Goal: Check status: Check status

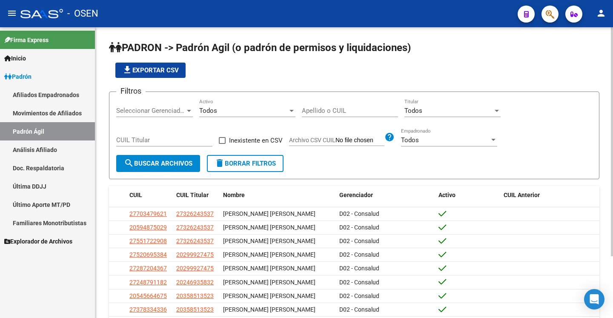
click at [349, 109] on input "Apellido o CUIL" at bounding box center [350, 111] width 96 height 8
paste input "20271961988"
type input "20271961988"
click at [140, 161] on span "search Buscar Archivos" at bounding box center [158, 164] width 69 height 8
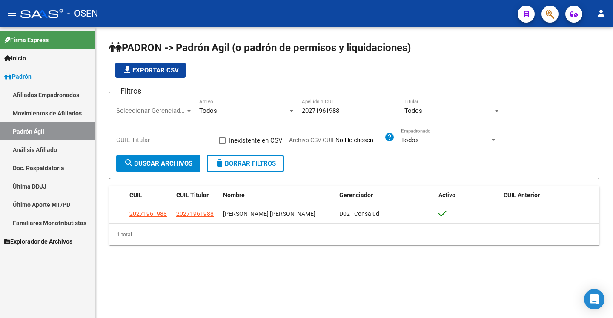
click at [370, 107] on div "20271961988 Apellido o CUIL" at bounding box center [350, 108] width 96 height 18
click at [366, 112] on input "20271961988" at bounding box center [350, 111] width 96 height 8
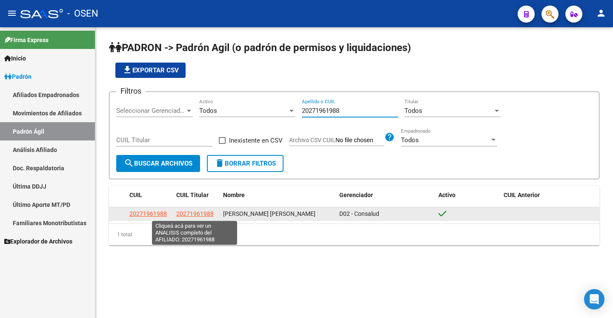
click at [188, 212] on span "20271961988" at bounding box center [194, 213] width 37 height 7
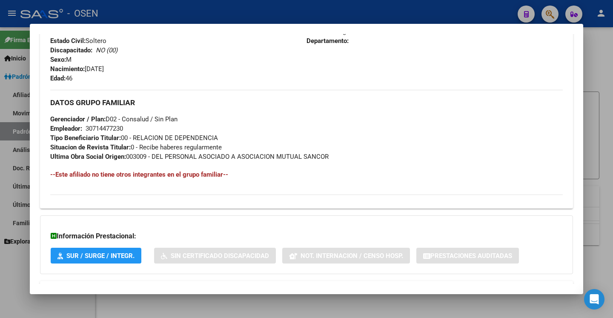
scroll to position [368, 0]
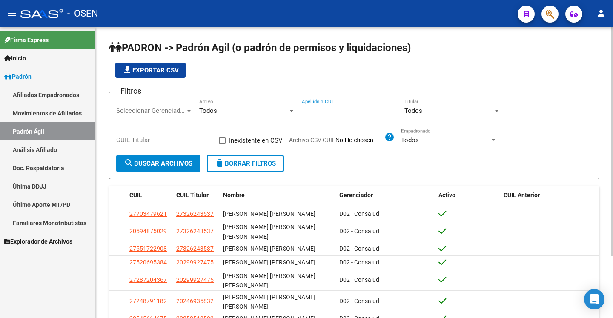
click at [338, 109] on input "Apellido o CUIL" at bounding box center [350, 111] width 96 height 8
paste input "20328180511"
type input "20328180511"
click at [169, 160] on span "search Buscar Archivos" at bounding box center [158, 164] width 69 height 8
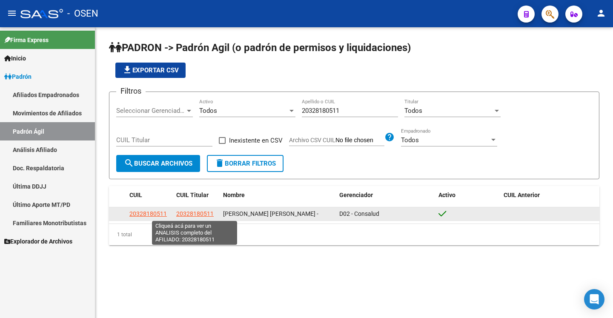
click at [190, 215] on span "20328180511" at bounding box center [194, 213] width 37 height 7
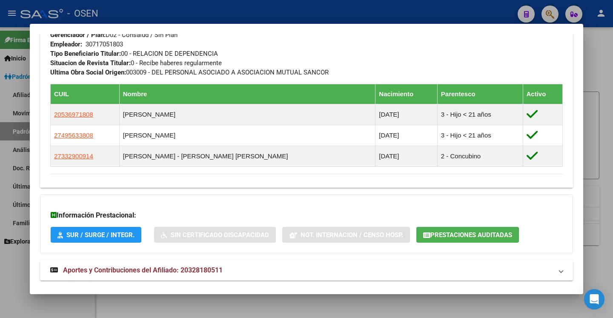
scroll to position [452, 0]
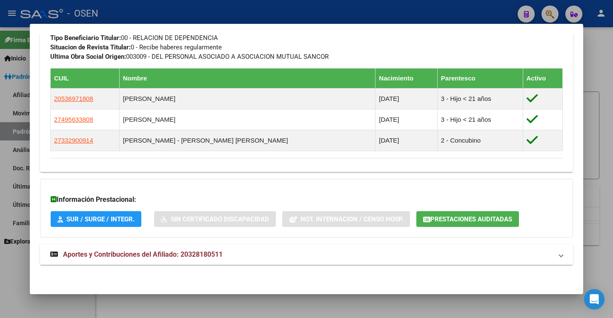
click at [245, 254] on mat-panel-title "Aportes y Contribuciones del Afiliado: 20328180511" at bounding box center [301, 255] width 503 height 10
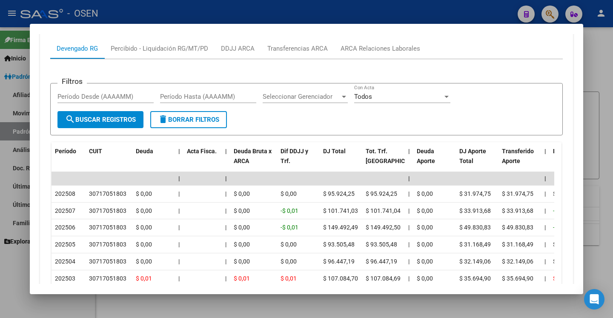
scroll to position [774, 0]
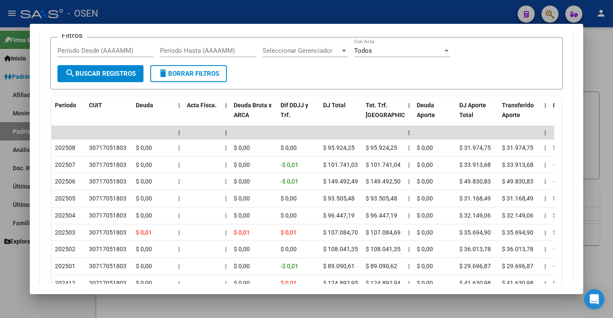
click at [595, 120] on div at bounding box center [306, 159] width 613 height 318
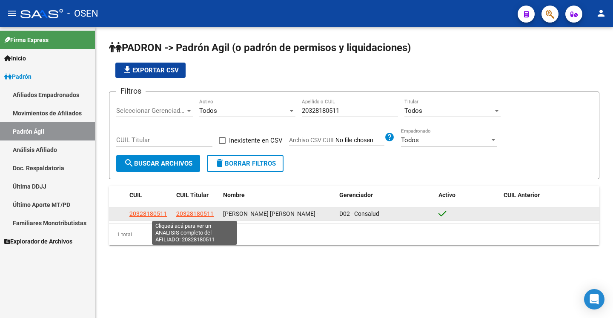
click at [196, 214] on span "20328180511" at bounding box center [194, 213] width 37 height 7
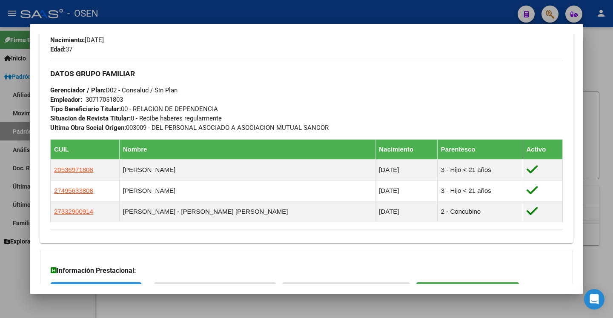
scroll to position [452, 0]
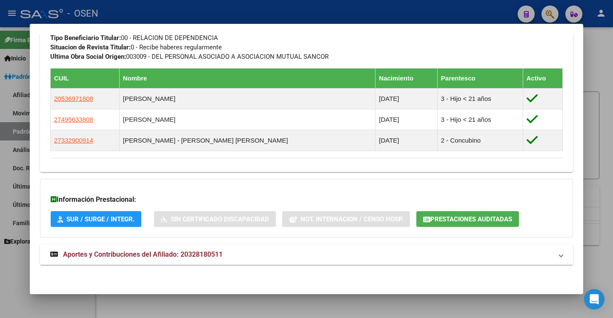
click at [439, 257] on mat-panel-title "Aportes y Contribuciones del Afiliado: 20328180511" at bounding box center [301, 255] width 503 height 10
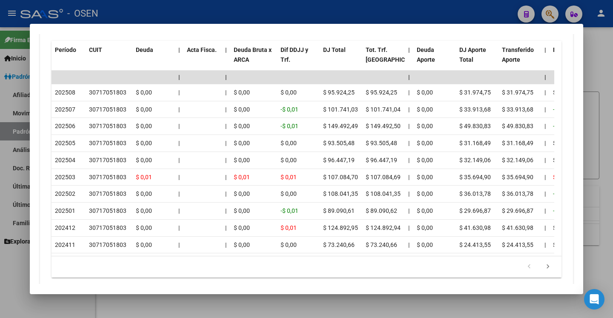
scroll to position [819, 0]
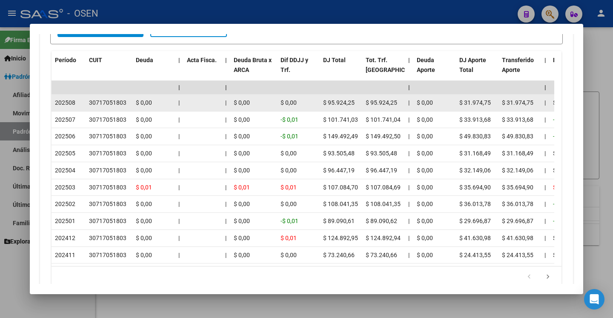
click at [466, 104] on span "$ 31.974,75" at bounding box center [476, 102] width 32 height 7
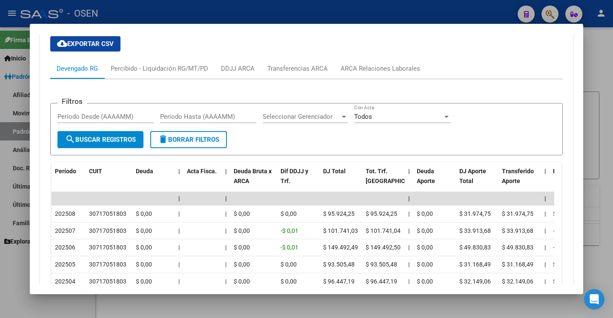
scroll to position [702, 0]
